Goal: Task Accomplishment & Management: Complete application form

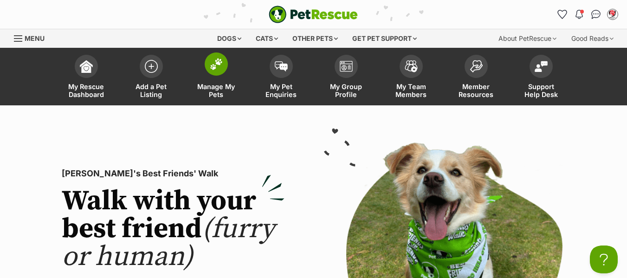
click at [217, 91] on span "Manage My Pets" at bounding box center [216, 91] width 42 height 16
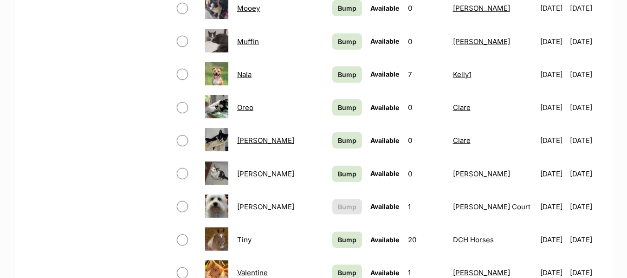
scroll to position [603, 0]
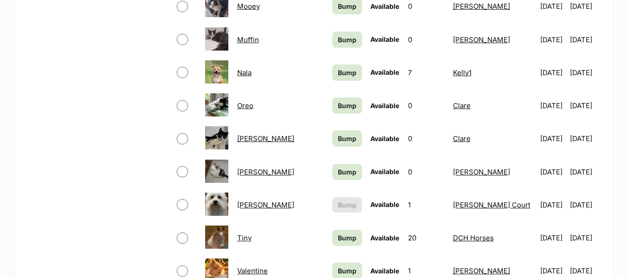
click at [251, 203] on link "[PERSON_NAME]" at bounding box center [265, 204] width 57 height 9
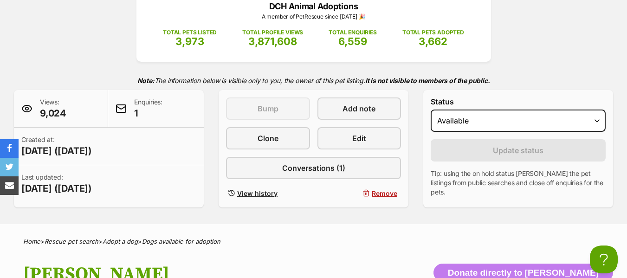
scroll to position [139, 0]
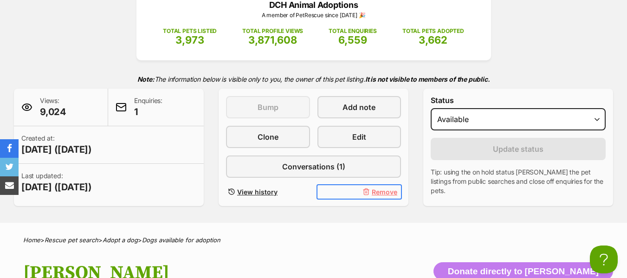
click at [382, 192] on span "Remove" at bounding box center [385, 192] width 26 height 10
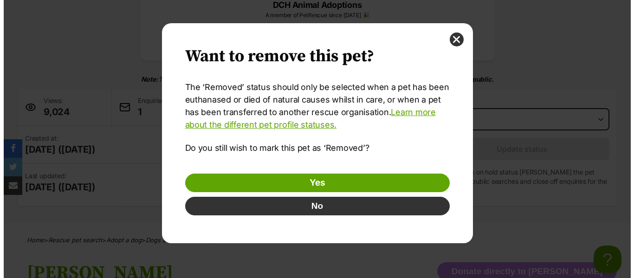
scroll to position [0, 0]
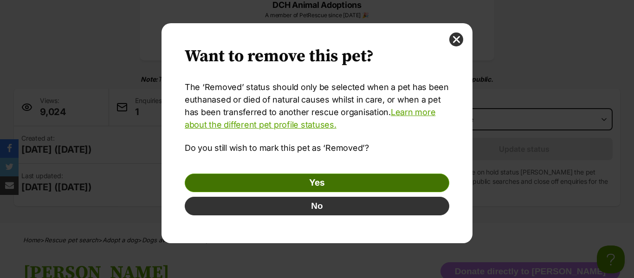
click at [314, 181] on link "Yes" at bounding box center [317, 183] width 264 height 19
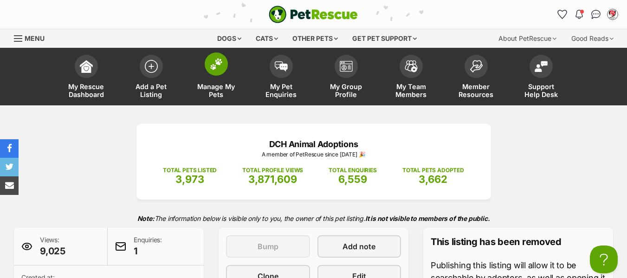
click at [212, 87] on span "Manage My Pets" at bounding box center [216, 91] width 42 height 16
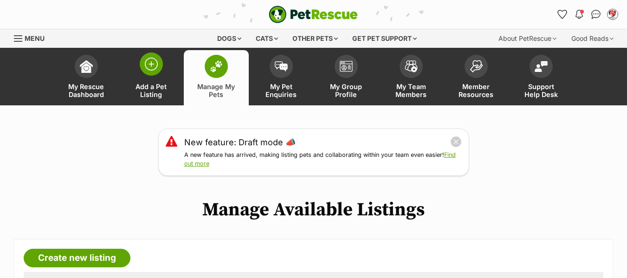
click at [149, 88] on span "Add a Pet Listing" at bounding box center [151, 91] width 42 height 16
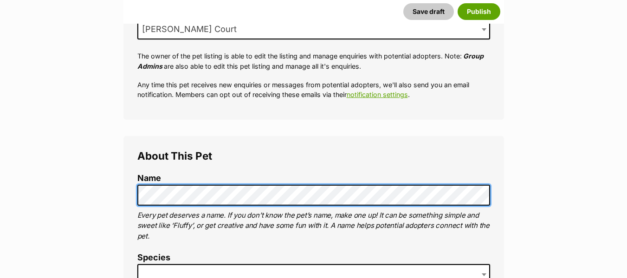
scroll to position [278, 0]
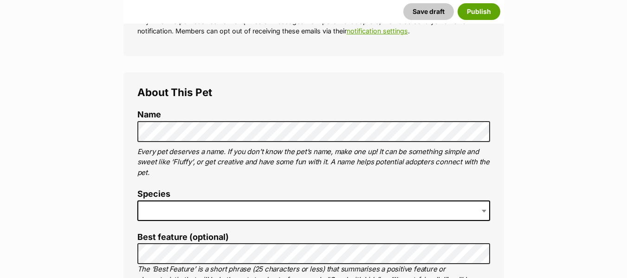
click at [259, 209] on span at bounding box center [313, 210] width 353 height 20
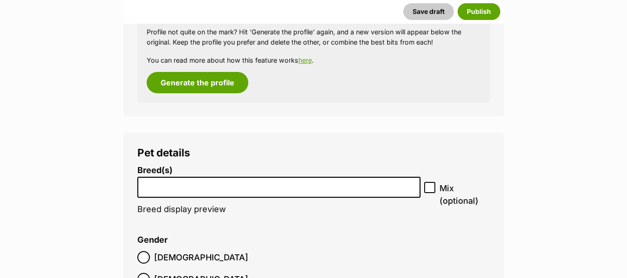
scroll to position [1055, 0]
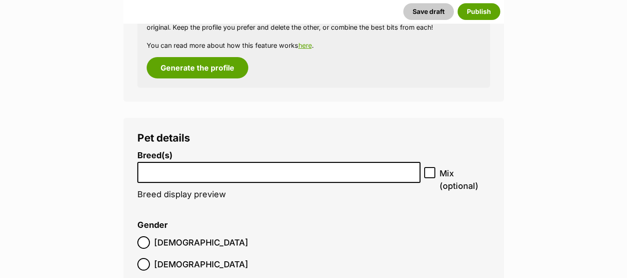
click at [218, 174] on input "search" at bounding box center [279, 170] width 277 height 10
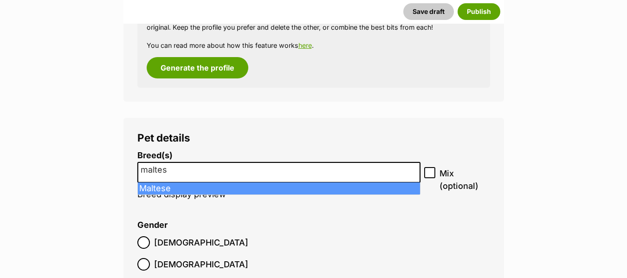
type input "maltese"
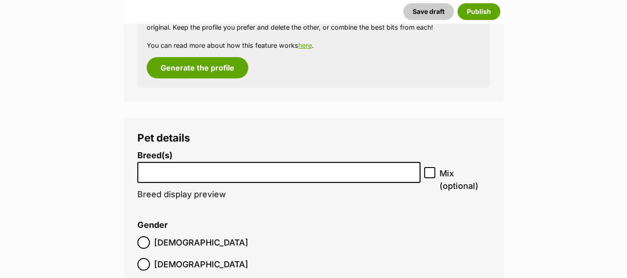
click at [427, 171] on icon at bounding box center [429, 172] width 6 height 6
click at [427, 171] on input "Mix (optional)" at bounding box center [429, 172] width 11 height 11
checkbox input "true"
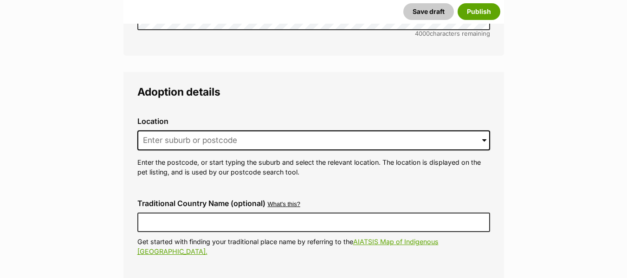
scroll to position [2169, 0]
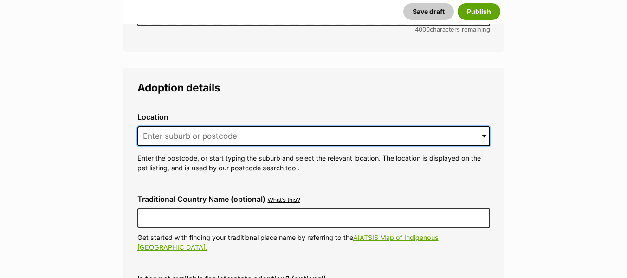
click at [171, 126] on input at bounding box center [313, 136] width 353 height 20
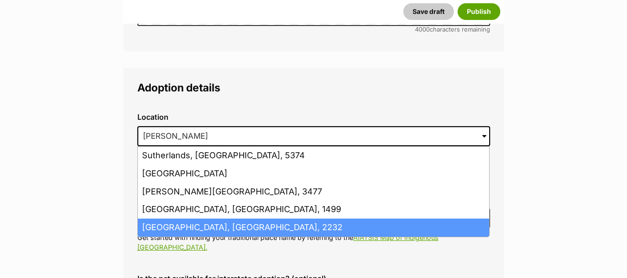
click at [188, 219] on li "Sutherland, New South Wales, 2232" at bounding box center [313, 228] width 351 height 18
type input "Sutherland, New South Wales, 2232"
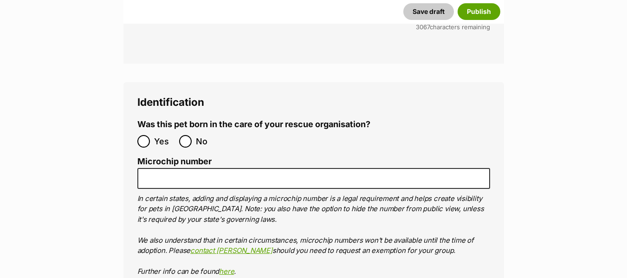
scroll to position [3004, 0]
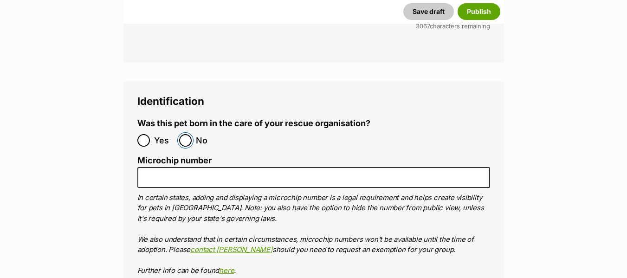
click at [185, 134] on input "No" at bounding box center [185, 140] width 13 height 13
radio input "true"
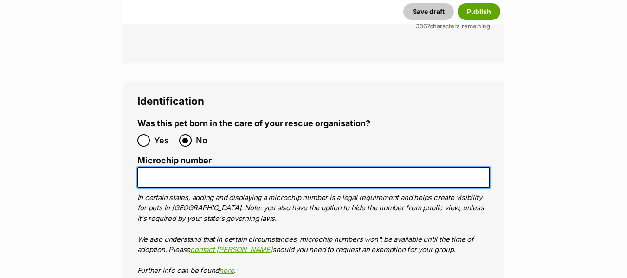
click at [193, 167] on input "Microchip number" at bounding box center [313, 177] width 353 height 21
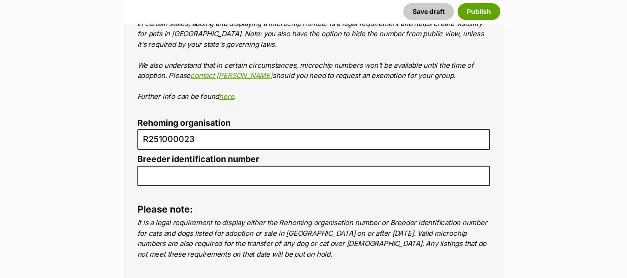
scroll to position [3190, 0]
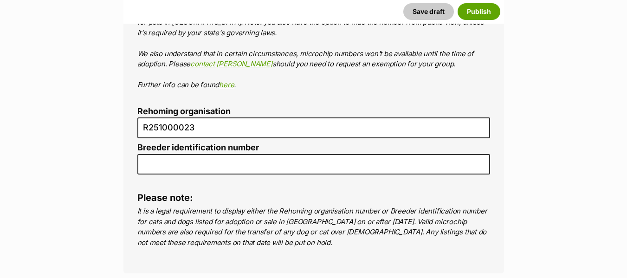
type input "943094320498463"
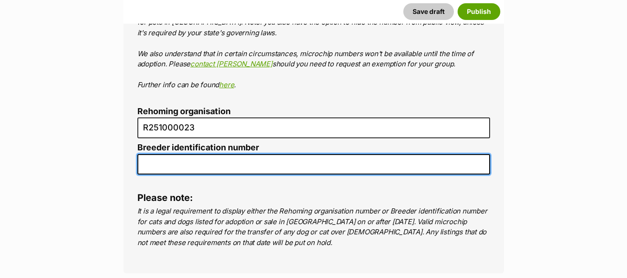
click at [206, 154] on input "Breeder identification number" at bounding box center [313, 164] width 353 height 21
type input "dch"
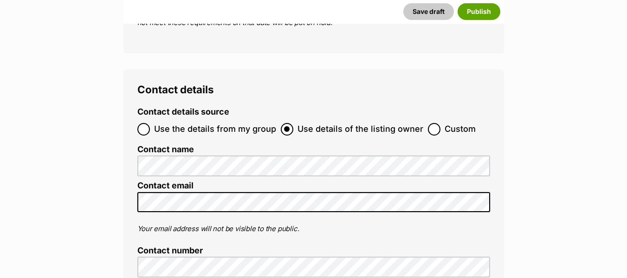
scroll to position [3422, 0]
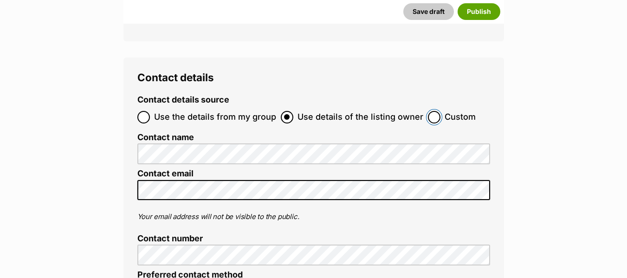
click at [428, 111] on input "Custom" at bounding box center [434, 117] width 13 height 13
radio input "true"
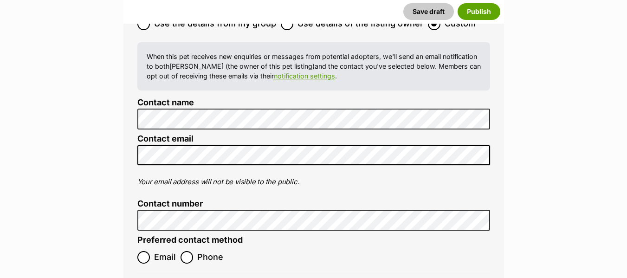
scroll to position [3561, 0]
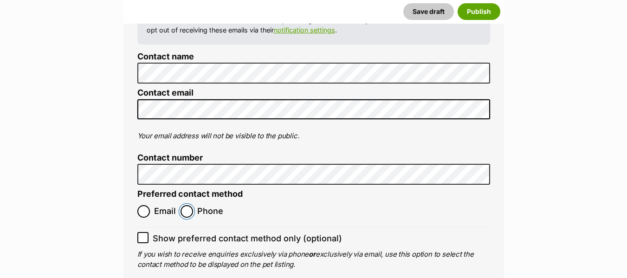
click at [185, 205] on input "Phone" at bounding box center [187, 211] width 13 height 13
radio input "true"
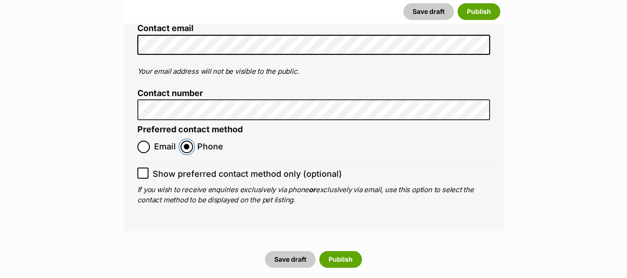
scroll to position [3654, 0]
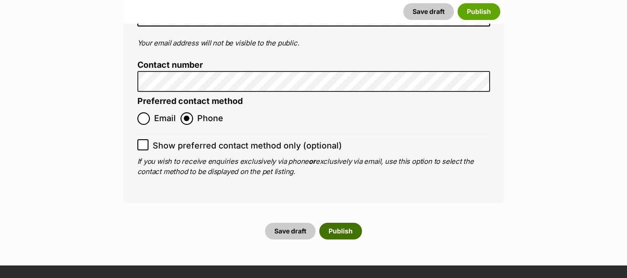
click at [342, 223] on button "Publish" at bounding box center [340, 231] width 43 height 17
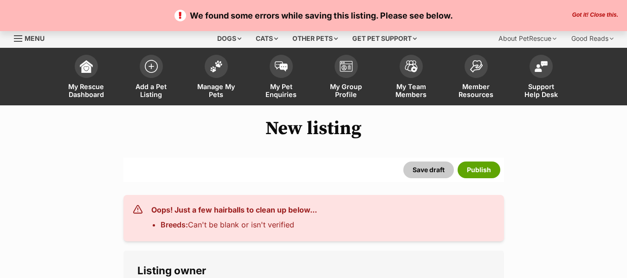
select select
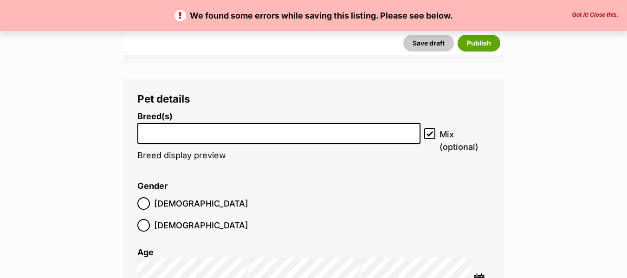
scroll to position [1160, 0]
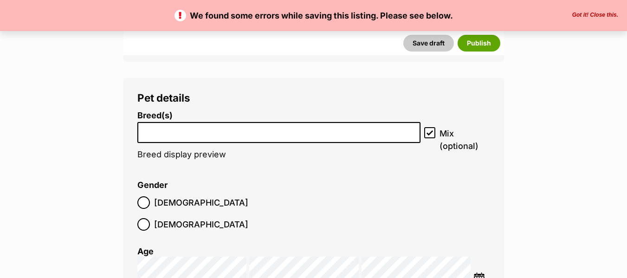
click at [200, 135] on input "search" at bounding box center [279, 130] width 277 height 10
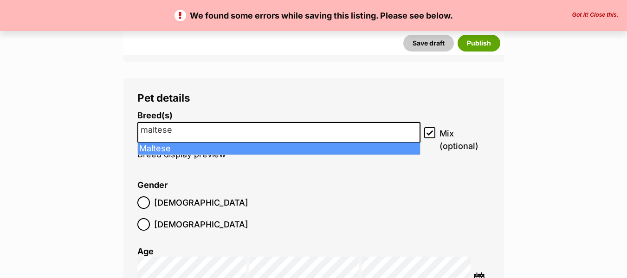
type input "maltese"
select select "138"
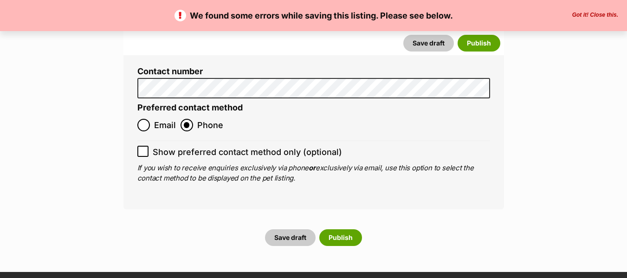
scroll to position [3805, 0]
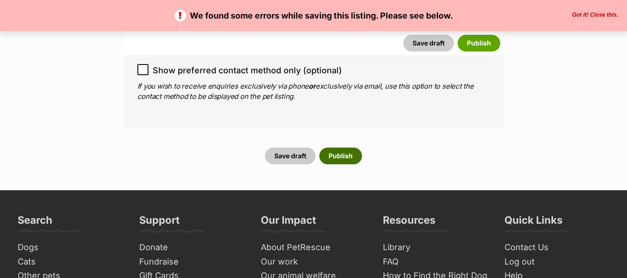
click at [339, 148] on button "Publish" at bounding box center [340, 156] width 43 height 17
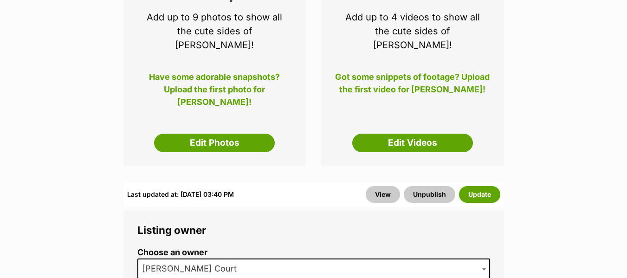
scroll to position [186, 0]
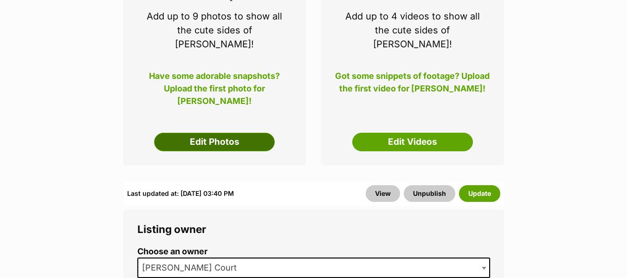
click at [201, 133] on link "Edit Photos" at bounding box center [214, 142] width 121 height 19
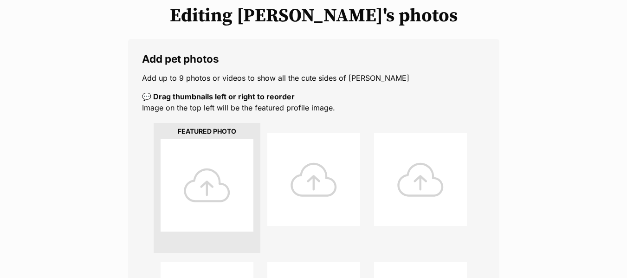
scroll to position [139, 0]
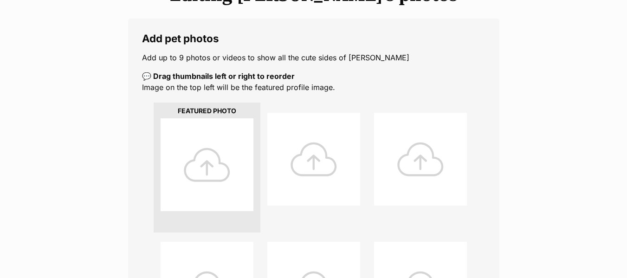
click at [206, 161] on div at bounding box center [207, 164] width 93 height 93
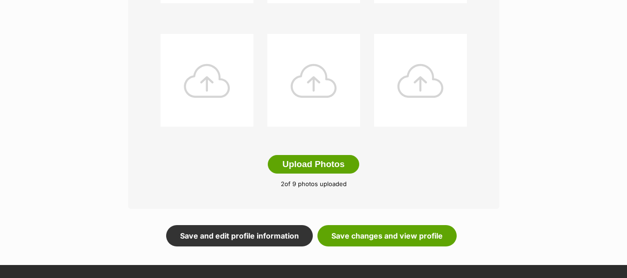
scroll to position [557, 0]
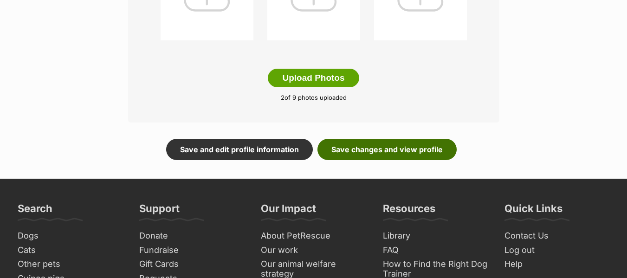
click at [377, 145] on link "Save changes and view profile" at bounding box center [386, 149] width 139 height 21
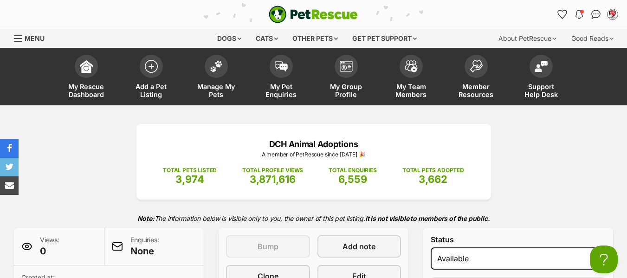
click at [19, 37] on div "Menu" at bounding box center [18, 38] width 9 height 7
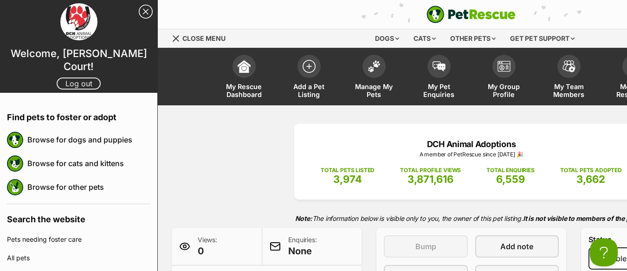
click at [81, 77] on link "Log out" at bounding box center [79, 83] width 44 height 12
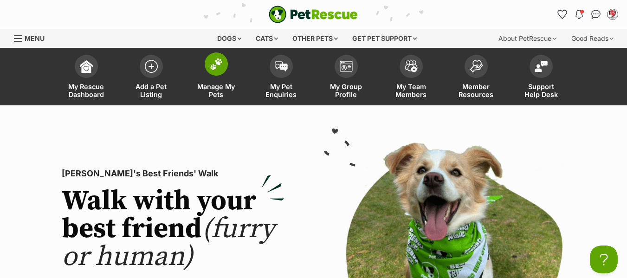
click at [214, 87] on span "Manage My Pets" at bounding box center [216, 91] width 42 height 16
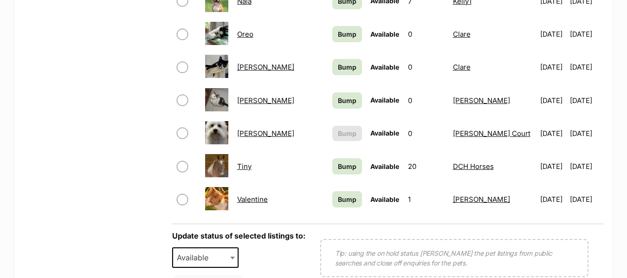
scroll to position [696, 0]
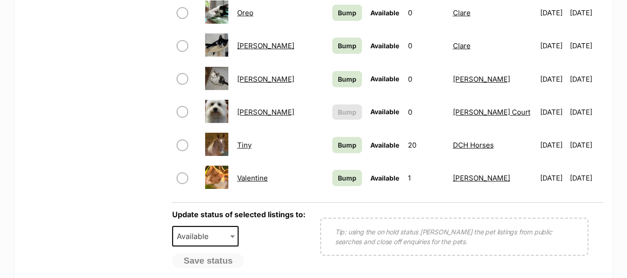
click at [248, 114] on link "[PERSON_NAME]" at bounding box center [265, 112] width 57 height 9
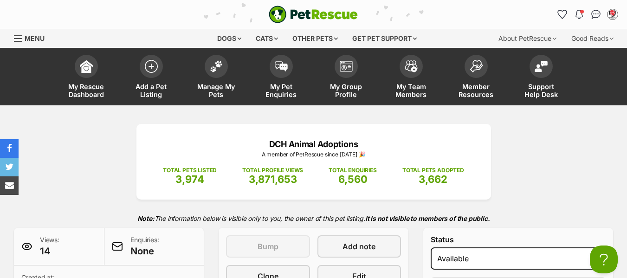
click at [16, 39] on div "Menu" at bounding box center [18, 38] width 9 height 7
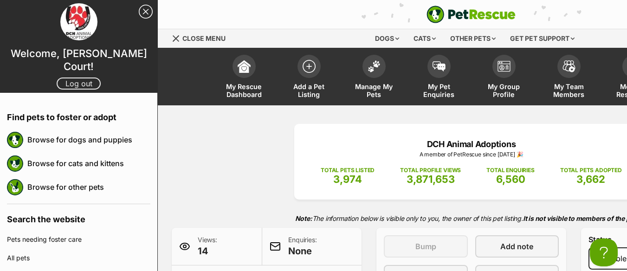
click at [73, 77] on link "Log out" at bounding box center [79, 83] width 44 height 12
